Goal: Information Seeking & Learning: Find contact information

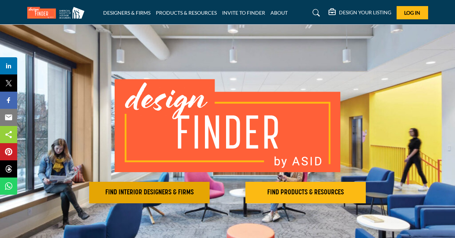
click at [139, 193] on h2 "FIND INTERIOR DESIGNERS & FIRMS" at bounding box center [149, 193] width 116 height 9
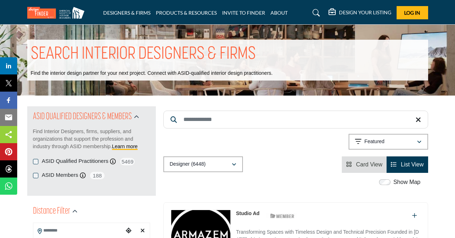
click at [164, 118] on input "Search Keyword" at bounding box center [295, 120] width 265 height 18
click at [225, 132] on div "Searched Term Searched Results 21" at bounding box center [295, 139] width 265 height 67
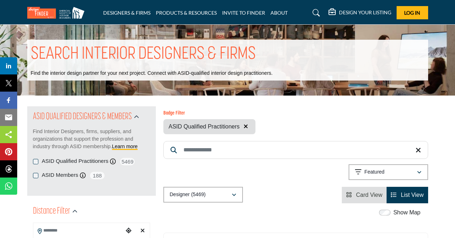
click at [200, 148] on input "Search Keyword" at bounding box center [295, 150] width 265 height 18
type input "**********"
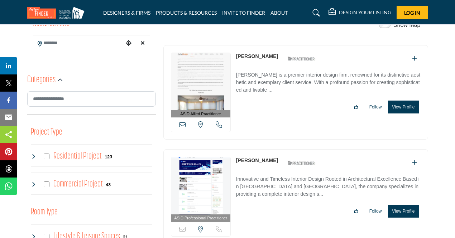
scroll to position [203, 0]
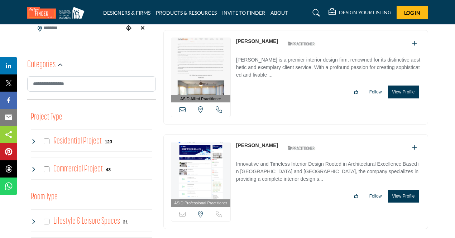
click at [50, 139] on div "Residential Project 123" at bounding box center [72, 141] width 82 height 13
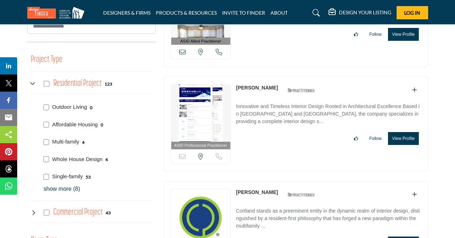
scroll to position [261, 0]
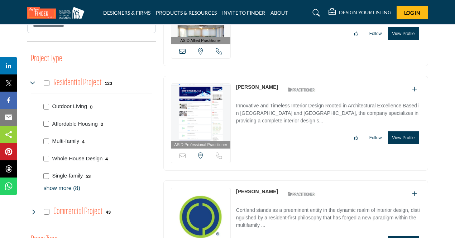
click at [61, 185] on p "show more (8)" at bounding box center [98, 188] width 109 height 9
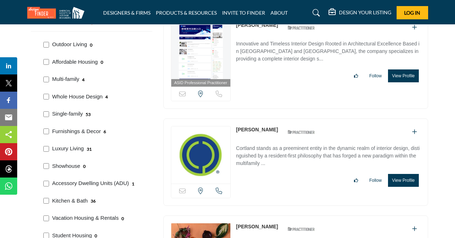
scroll to position [332, 0]
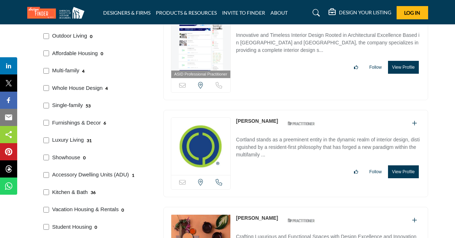
click at [61, 190] on p "Kitchen & Bath" at bounding box center [69, 193] width 35 height 8
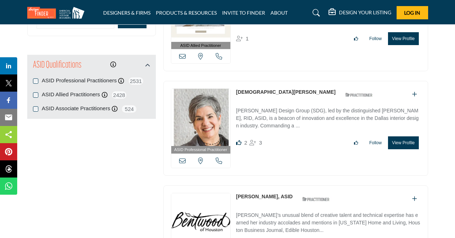
scroll to position [1015, 0]
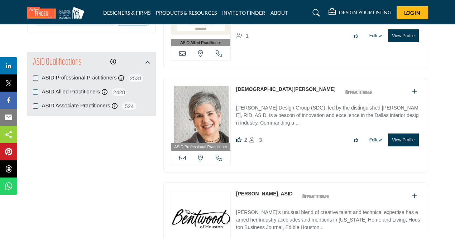
click at [259, 86] on link "Cristie Schlosser" at bounding box center [286, 89] width 100 height 6
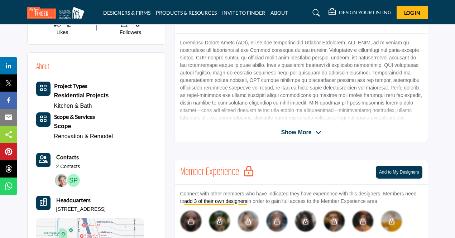
scroll to position [83, 0]
